Goal: Transaction & Acquisition: Purchase product/service

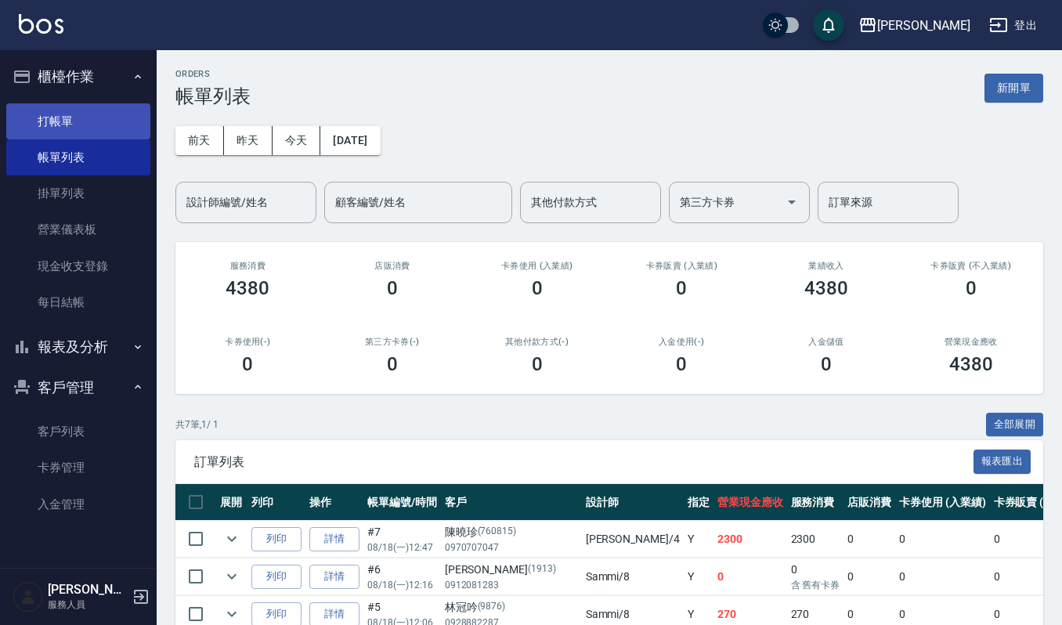
click at [67, 124] on link "打帳單" at bounding box center [78, 121] width 144 height 36
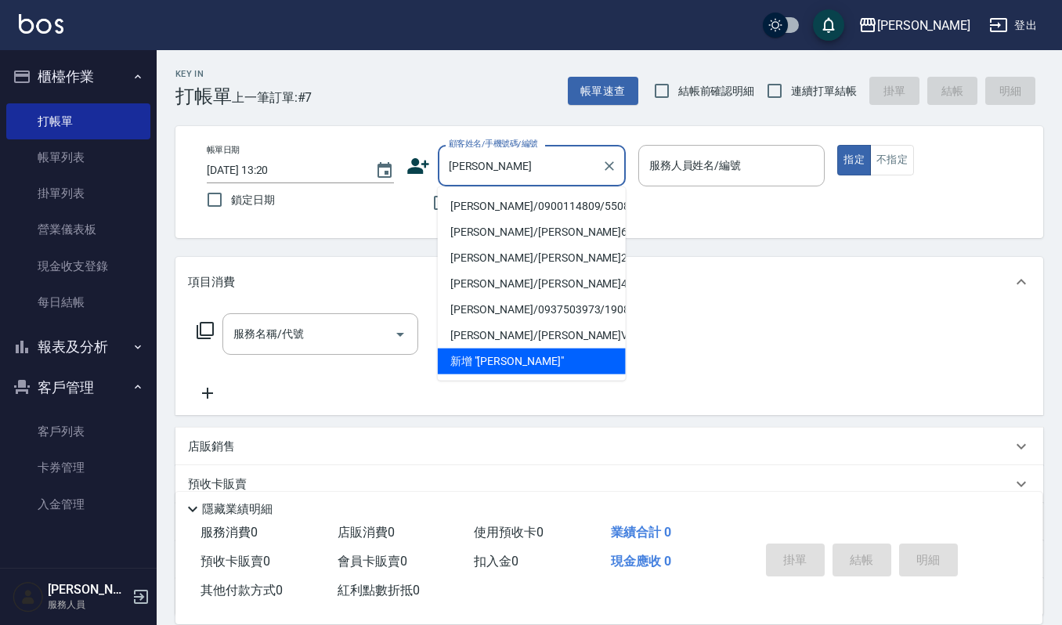
click at [478, 208] on li "[PERSON_NAME]/0900114809/550818" at bounding box center [532, 206] width 188 height 26
type input "[PERSON_NAME]/0900114809/550818"
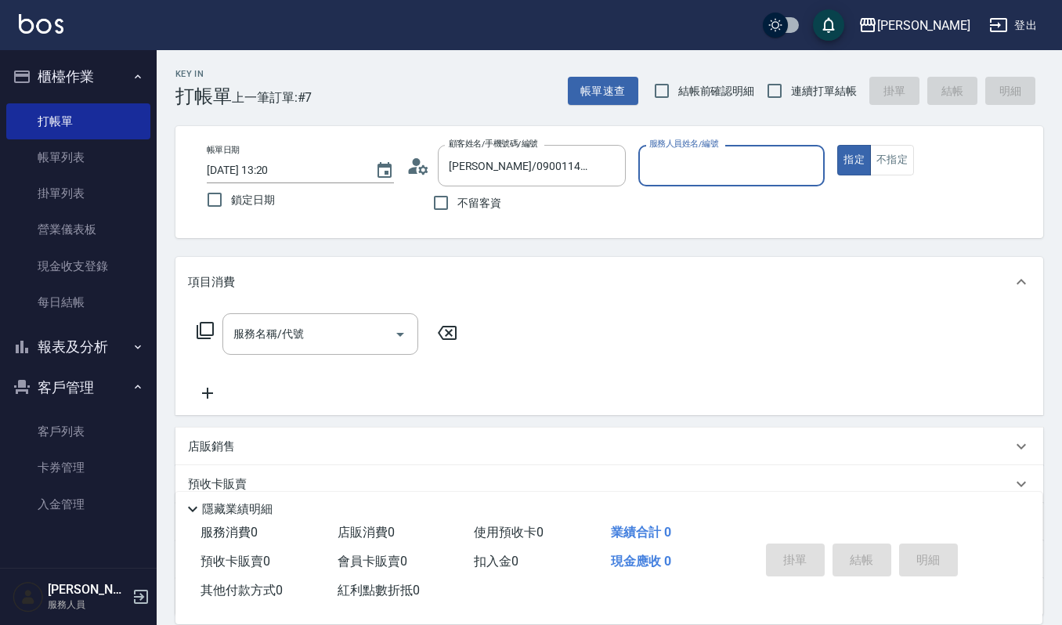
type input "Sammi-8"
click at [349, 349] on div "服務名稱/代號" at bounding box center [320, 334] width 196 height 42
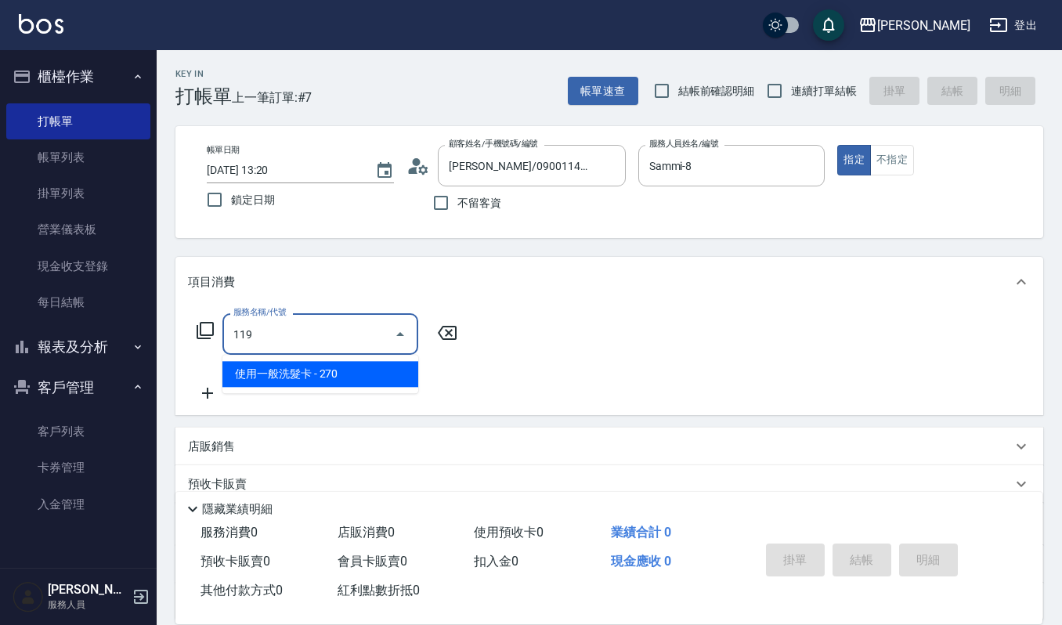
type input "使用一般洗髮卡(119)"
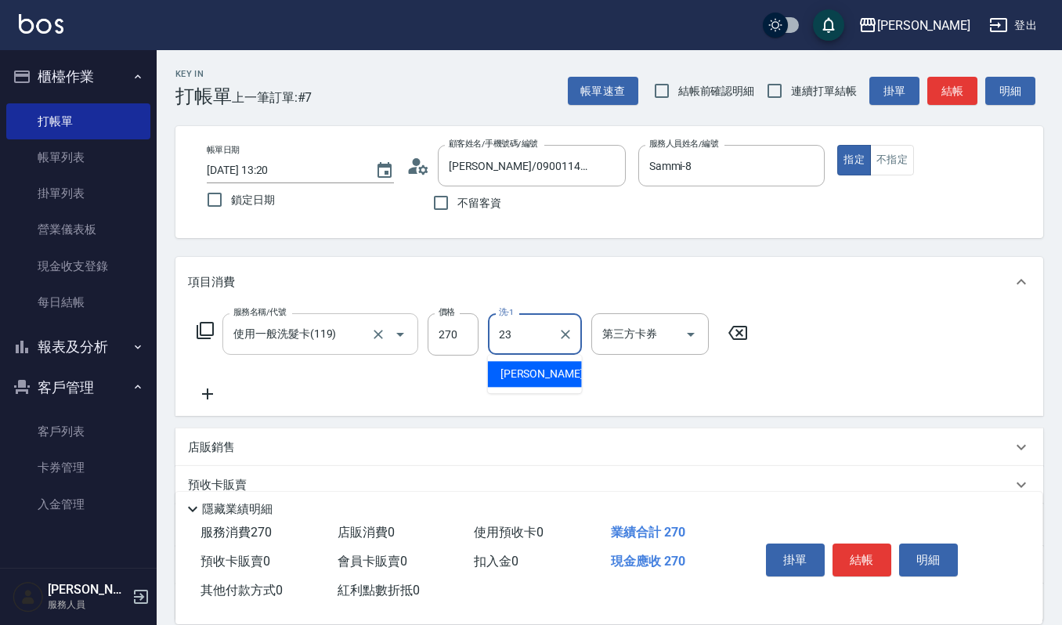
type input "[PERSON_NAME]-23"
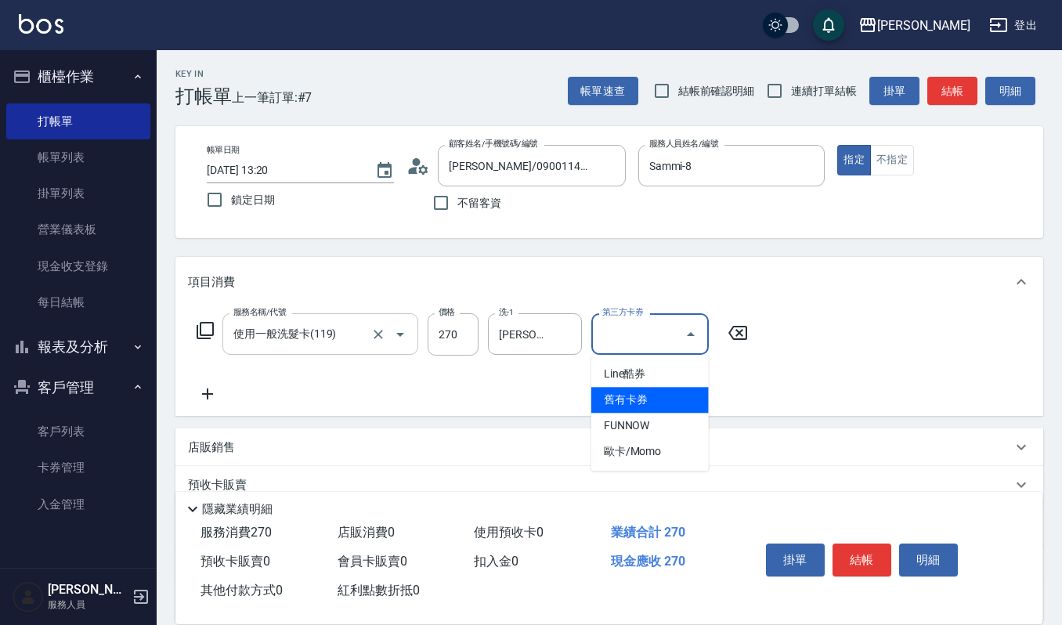
type input "舊有卡券"
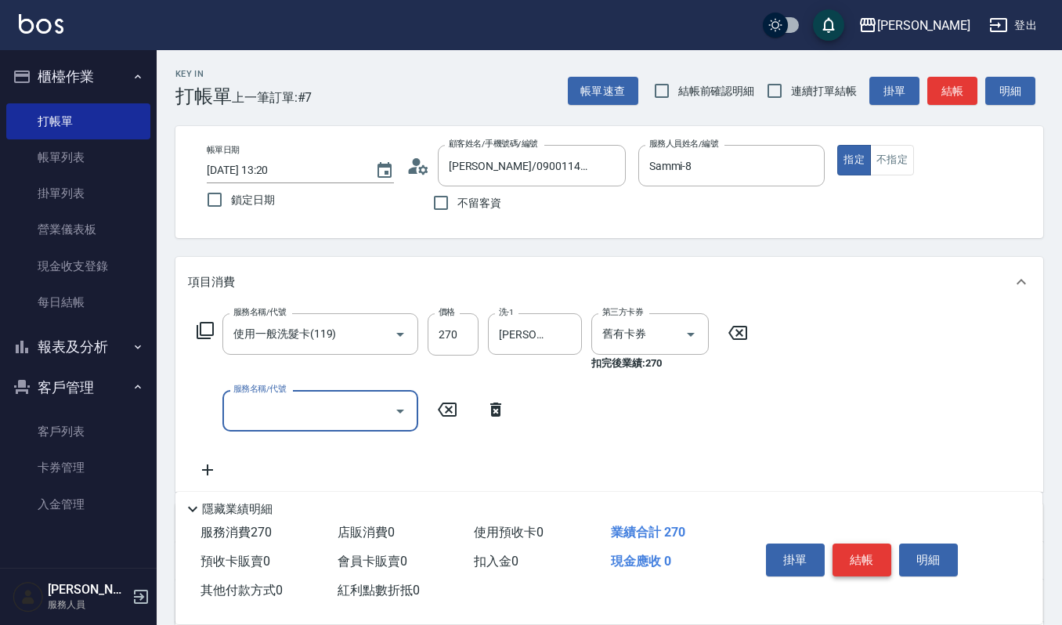
click at [879, 566] on button "結帳" at bounding box center [862, 560] width 59 height 33
